Goal: Transaction & Acquisition: Purchase product/service

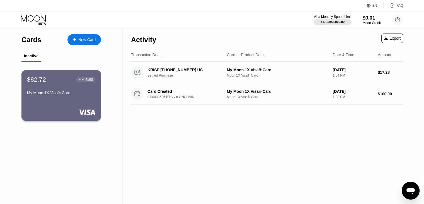
click at [61, 90] on div "$82.72 ● ● ● ● 4160 My Moon 1X Visa® Card" at bounding box center [61, 86] width 68 height 21
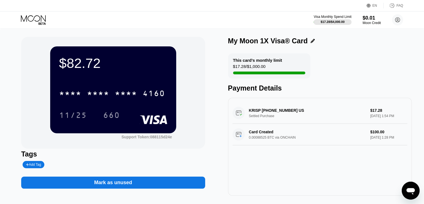
click at [89, 92] on div "* * * *" at bounding box center [98, 93] width 22 height 9
click at [143, 92] on div "4160" at bounding box center [154, 93] width 22 height 9
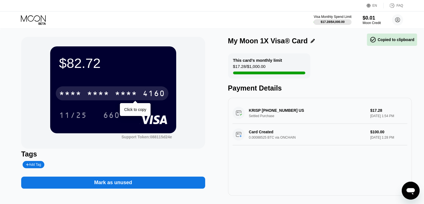
click at [131, 91] on div "* * * *" at bounding box center [126, 93] width 22 height 9
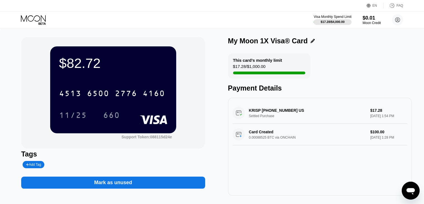
click at [141, 110] on div "11/25 660" at bounding box center [113, 115] width 108 height 14
click at [127, 87] on div "4513 6500 2776 4160" at bounding box center [112, 93] width 113 height 14
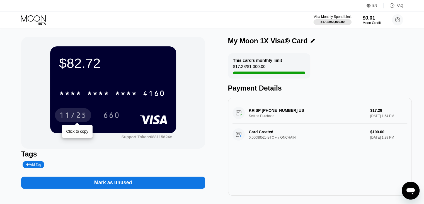
click at [75, 119] on div "11/25" at bounding box center [73, 115] width 28 height 9
click at [114, 118] on div "660" at bounding box center [111, 115] width 17 height 9
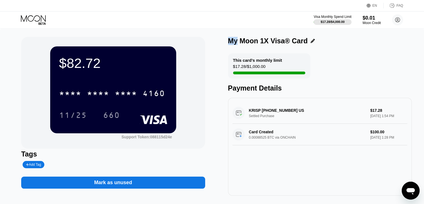
drag, startPoint x: 229, startPoint y: 45, endPoint x: 238, endPoint y: 43, distance: 9.3
click at [238, 43] on div "My Moon 1X Visa® Card" at bounding box center [268, 41] width 80 height 8
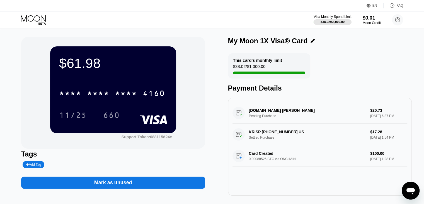
click at [37, 25] on icon at bounding box center [34, 20] width 26 height 10
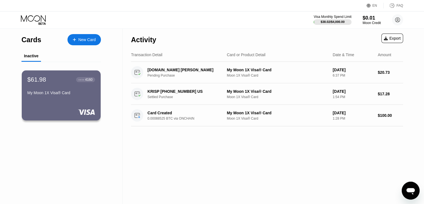
click at [84, 36] on div "New Card" at bounding box center [83, 39] width 33 height 11
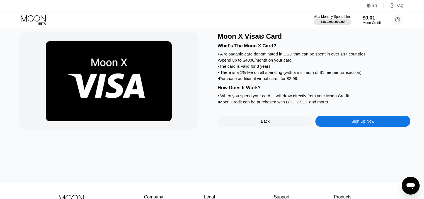
scroll to position [28, 0]
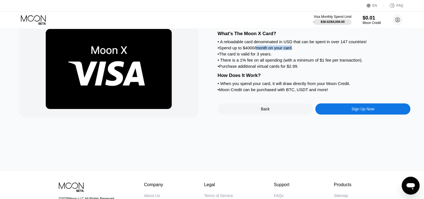
drag, startPoint x: 259, startPoint y: 49, endPoint x: 294, endPoint y: 47, distance: 34.9
click at [294, 47] on div "What's The Moon X Card? • A reloadable card denominated in USD that can be spen…" at bounding box center [314, 60] width 193 height 65
click at [299, 50] on div "• Spend up to $4000/month on your card." at bounding box center [314, 47] width 193 height 5
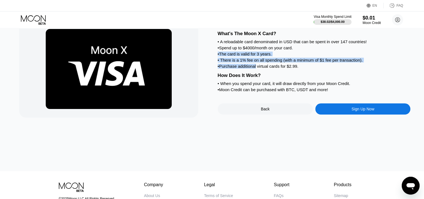
drag, startPoint x: 299, startPoint y: 50, endPoint x: 247, endPoint y: 72, distance: 56.4
click at [248, 74] on div "What's The Moon X Card? • A reloadable card denominated in USD that can be spen…" at bounding box center [314, 60] width 193 height 65
drag, startPoint x: 250, startPoint y: 77, endPoint x: 241, endPoint y: 71, distance: 10.8
click at [241, 71] on div "What's The Moon X Card? • A reloadable card denominated in USD that can be spen…" at bounding box center [314, 60] width 193 height 65
drag, startPoint x: 263, startPoint y: 73, endPoint x: 240, endPoint y: 61, distance: 26.3
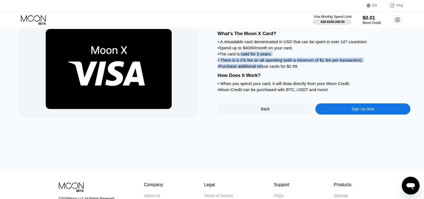
click at [240, 61] on div "What's The Moon X Card? • A reloadable card denominated in USD that can be spen…" at bounding box center [314, 60] width 193 height 65
click at [240, 56] on div "• The card is valid for 3 years." at bounding box center [314, 54] width 193 height 5
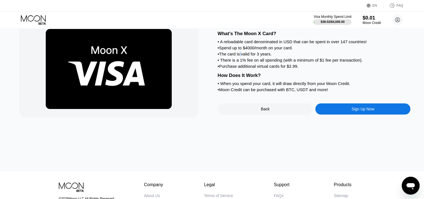
click at [240, 56] on div "• The card is valid for 3 years." at bounding box center [314, 54] width 193 height 5
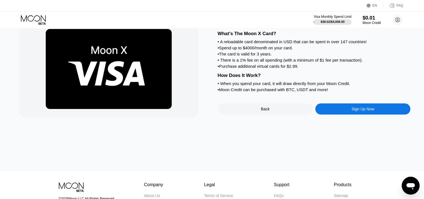
drag, startPoint x: 244, startPoint y: 71, endPoint x: 255, endPoint y: 71, distance: 11.2
click at [244, 69] on div "• Purchase additional virtual cards for $2.99." at bounding box center [314, 66] width 193 height 5
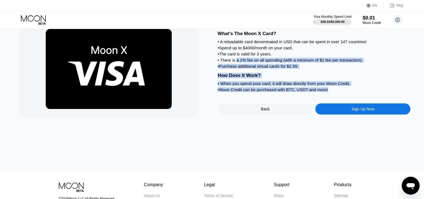
drag, startPoint x: 336, startPoint y: 98, endPoint x: 233, endPoint y: 59, distance: 110.3
click at [233, 59] on div "What's The Moon X Card? • A reloadable card denominated in USD that can be spen…" at bounding box center [314, 60] width 193 height 65
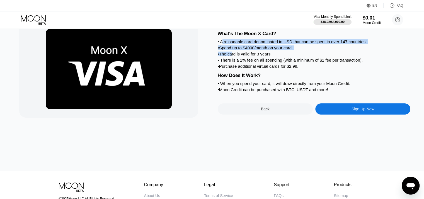
drag, startPoint x: 233, startPoint y: 59, endPoint x: 222, endPoint y: 41, distance: 20.6
click at [222, 41] on div "What's The Moon X Card? • A reloadable card denominated in USD that can be spen…" at bounding box center [314, 60] width 193 height 65
click at [222, 40] on div "What's The Moon X Card? • A reloadable card denominated in USD that can be spen…" at bounding box center [314, 60] width 193 height 65
drag, startPoint x: 214, startPoint y: 32, endPoint x: 280, endPoint y: 79, distance: 81.2
click at [286, 83] on div "Moon X Visa® Card What's The Moon X Card? • A reloadable card denominated in US…" at bounding box center [212, 69] width 386 height 98
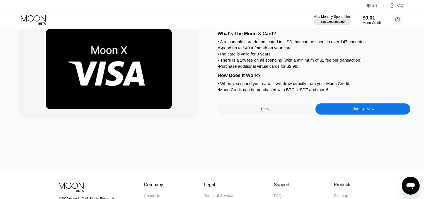
click at [225, 37] on div "What's The Moon X Card?" at bounding box center [314, 34] width 193 height 6
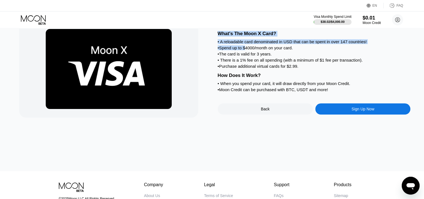
drag, startPoint x: 218, startPoint y: 33, endPoint x: 269, endPoint y: 65, distance: 59.7
click at [268, 64] on div "What's The Moon X Card? • A reloadable card denominated in USD that can be spen…" at bounding box center [314, 60] width 193 height 65
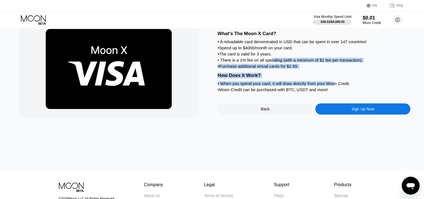
drag, startPoint x: 288, startPoint y: 75, endPoint x: 296, endPoint y: 76, distance: 8.1
click at [336, 93] on div "What's The Moon X Card? • A reloadable card denominated in USD that can be spen…" at bounding box center [314, 60] width 193 height 65
drag, startPoint x: 218, startPoint y: 34, endPoint x: 237, endPoint y: 44, distance: 21.6
click at [237, 44] on div "Moon X Visa® Card What's The Moon X Card? • A reloadable card denominated in US…" at bounding box center [212, 69] width 386 height 98
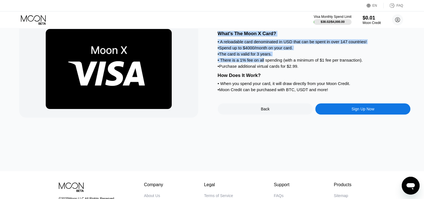
drag, startPoint x: 220, startPoint y: 34, endPoint x: 267, endPoint y: 66, distance: 56.9
click at [263, 65] on div "What's The Moon X Card? • A reloadable card denominated in USD that can be spen…" at bounding box center [314, 60] width 193 height 65
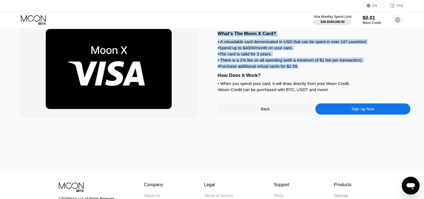
drag, startPoint x: 300, startPoint y: 73, endPoint x: 217, endPoint y: 35, distance: 90.8
click at [218, 35] on div "What's The Moon X Card? • A reloadable card denominated in USD that can be spen…" at bounding box center [314, 60] width 193 height 65
copy div "What's The Moon X Card? • A reloadable card denominated in USD that can be spen…"
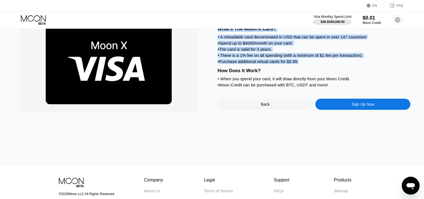
scroll to position [0, 0]
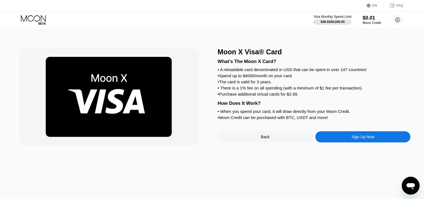
click at [218, 114] on div "• When you spend your card, it will draw directly from your Moon Credit." at bounding box center [314, 111] width 193 height 5
drag, startPoint x: 217, startPoint y: 120, endPoint x: 184, endPoint y: 85, distance: 48.3
click at [218, 114] on div "• When you spend your card, it will draw directly from your Moon Credit." at bounding box center [314, 111] width 193 height 5
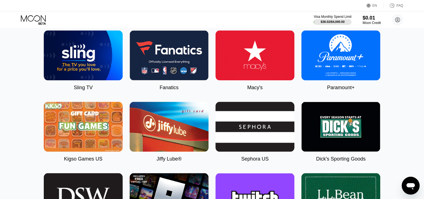
scroll to position [641, 0]
